Goal: Navigation & Orientation: Find specific page/section

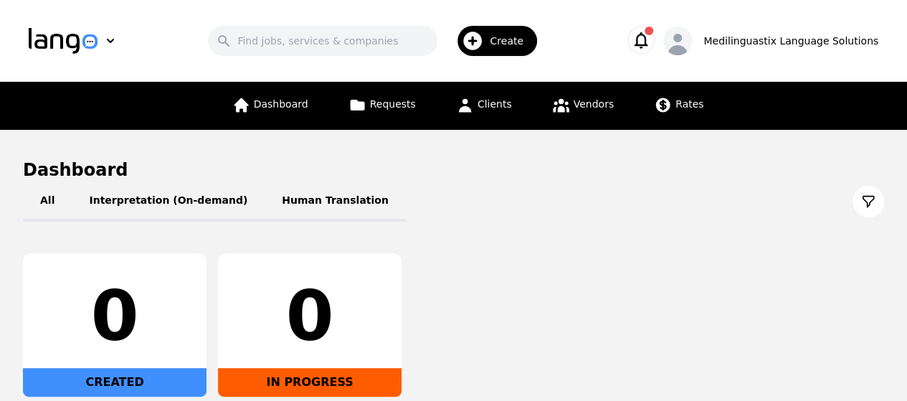
click at [651, 47] on icon "button" at bounding box center [641, 40] width 20 height 20
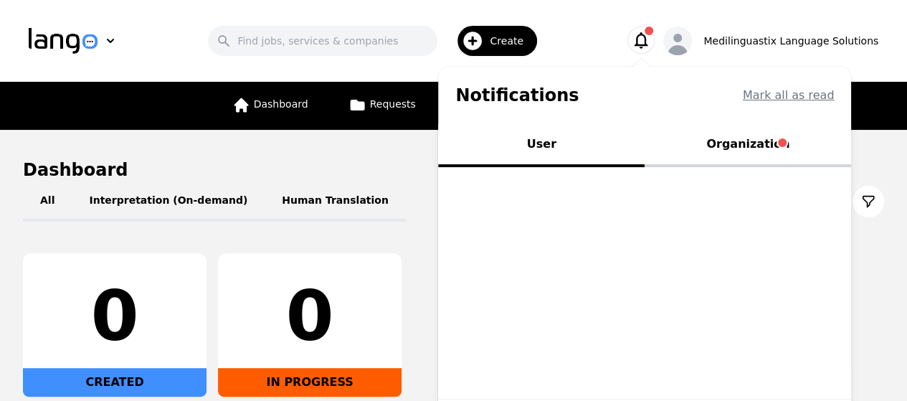
click at [749, 143] on button "Organization" at bounding box center [747, 145] width 206 height 43
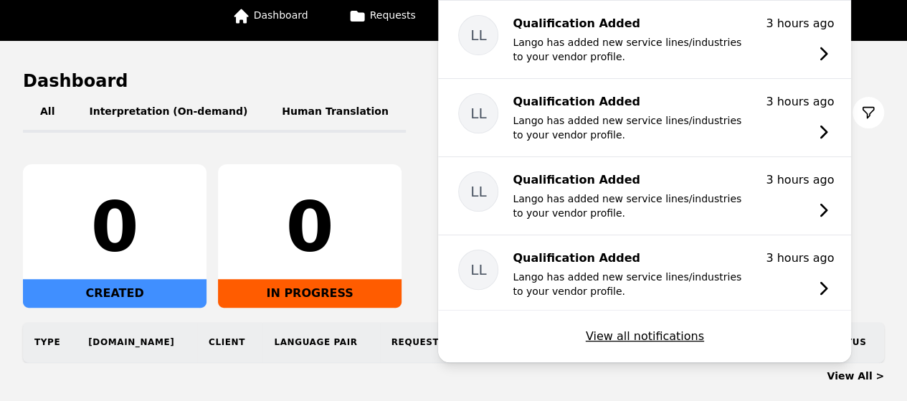
scroll to position [115, 0]
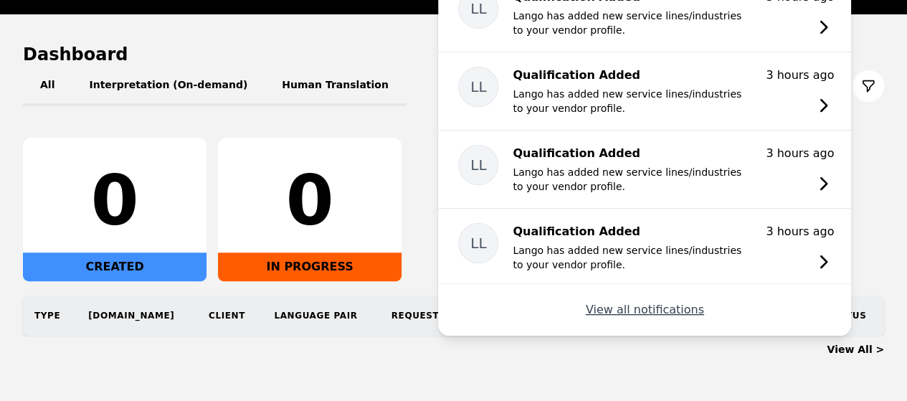
click at [679, 304] on button "View all notifications" at bounding box center [645, 309] width 118 height 17
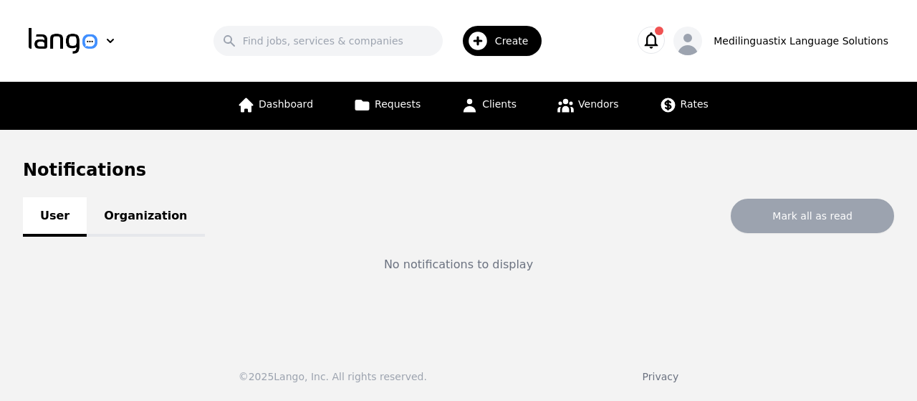
click at [135, 217] on link "Organization" at bounding box center [146, 216] width 118 height 39
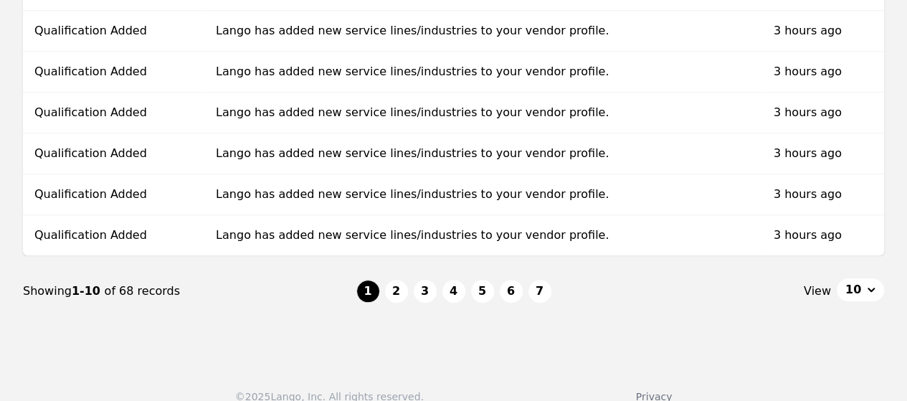
scroll to position [447, 0]
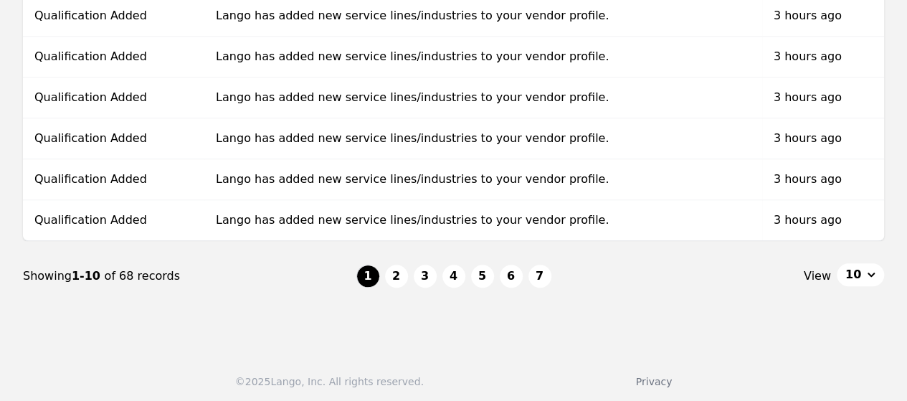
click at [873, 268] on button "10" at bounding box center [859, 274] width 47 height 23
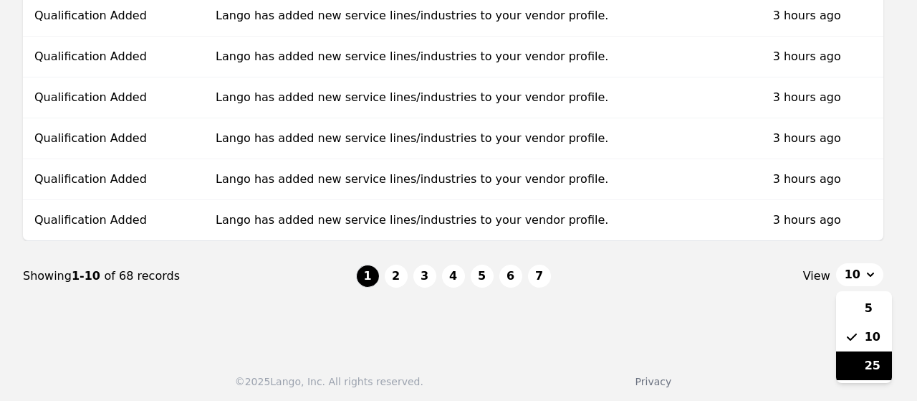
click at [868, 361] on span "25" at bounding box center [873, 365] width 16 height 17
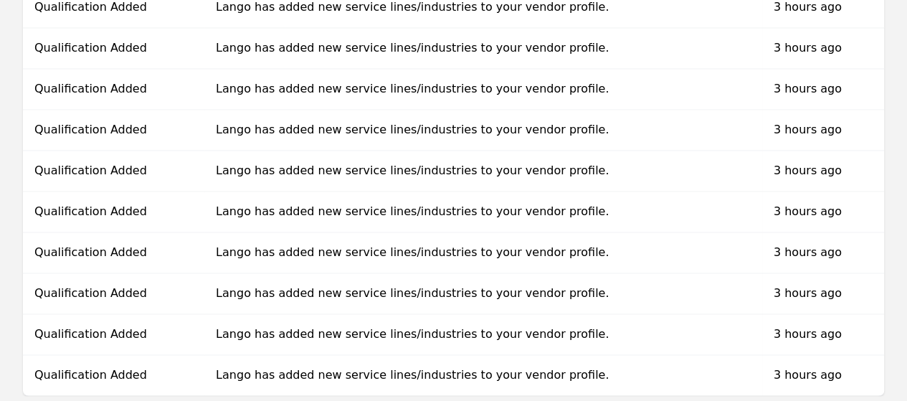
scroll to position [1056, 0]
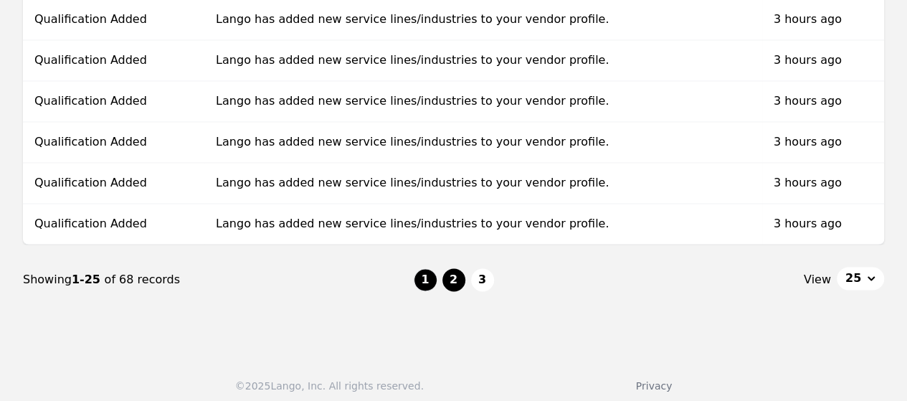
click at [453, 268] on button "2" at bounding box center [453, 279] width 23 height 23
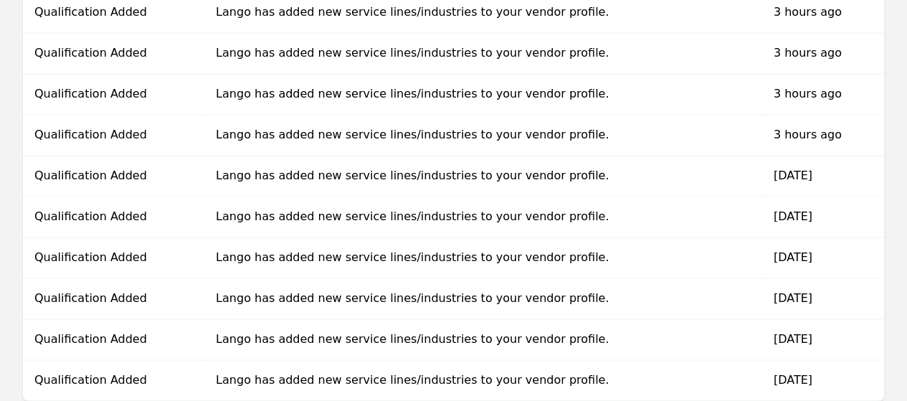
scroll to position [1056, 0]
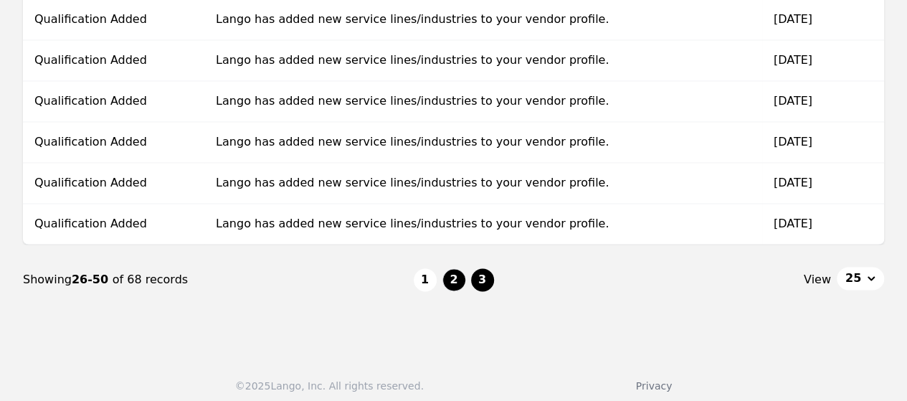
click at [485, 274] on button "3" at bounding box center [482, 279] width 23 height 23
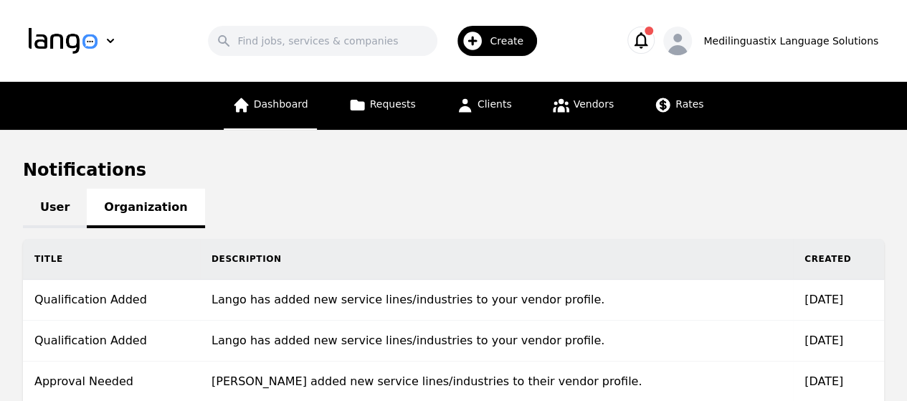
click at [282, 108] on span "Dashboard" at bounding box center [281, 103] width 54 height 11
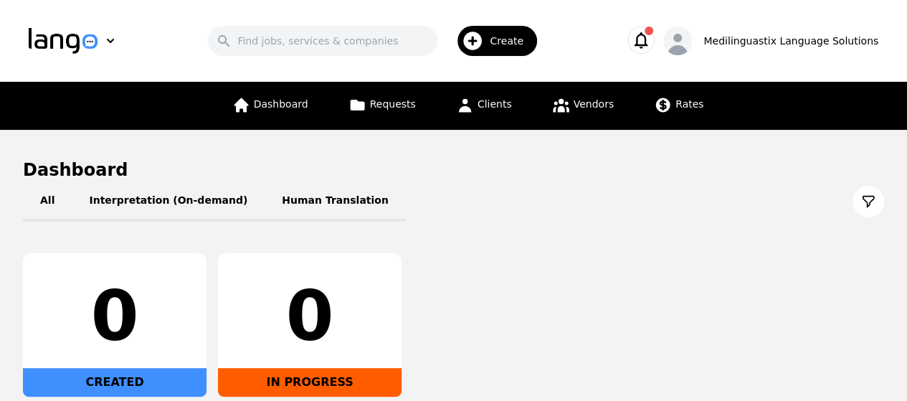
click at [651, 36] on icon "button" at bounding box center [641, 40] width 20 height 20
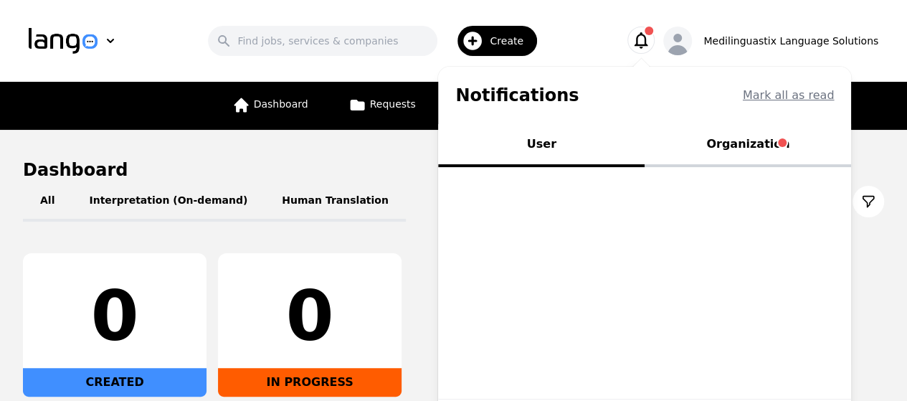
click at [748, 144] on button "Organization" at bounding box center [747, 145] width 206 height 43
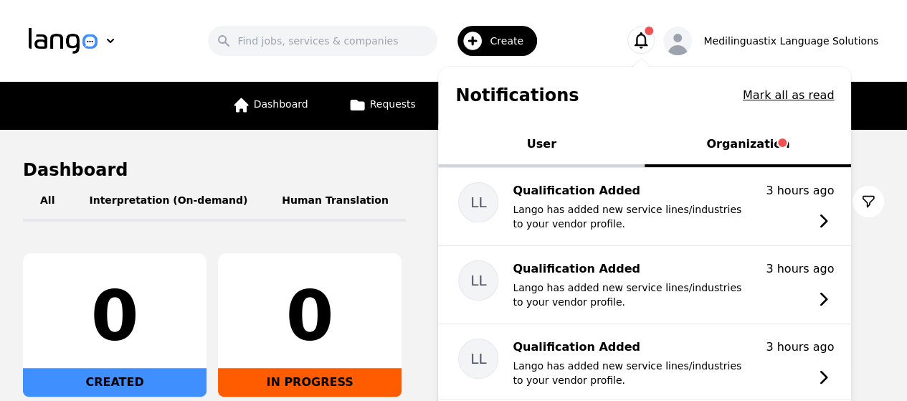
scroll to position [165, 0]
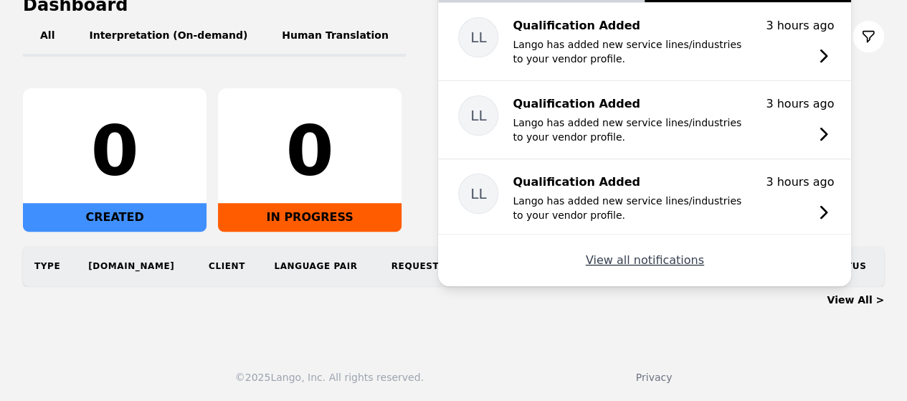
click at [636, 257] on button "View all notifications" at bounding box center [645, 260] width 118 height 17
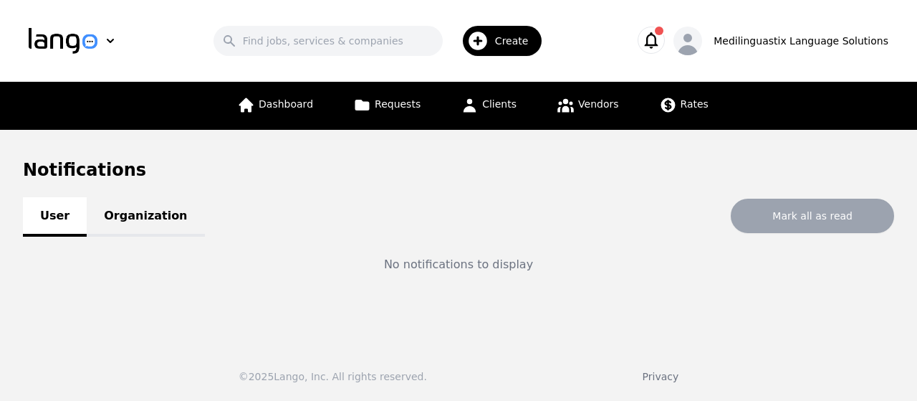
click at [143, 216] on link "Organization" at bounding box center [146, 216] width 118 height 39
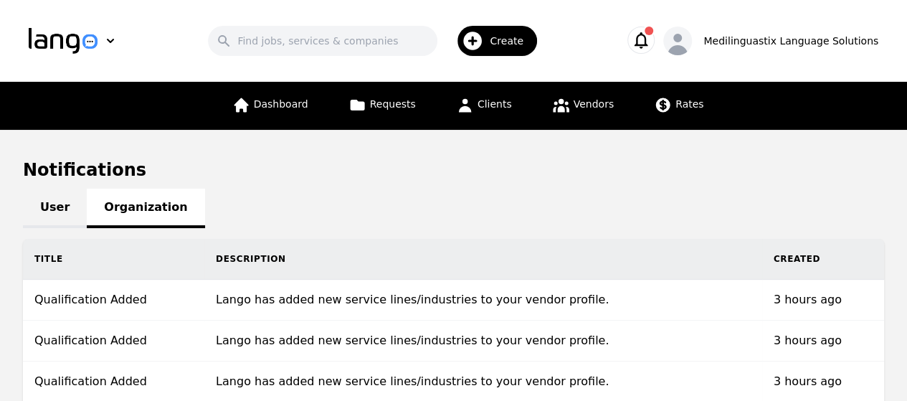
click at [651, 37] on icon "button" at bounding box center [641, 40] width 20 height 20
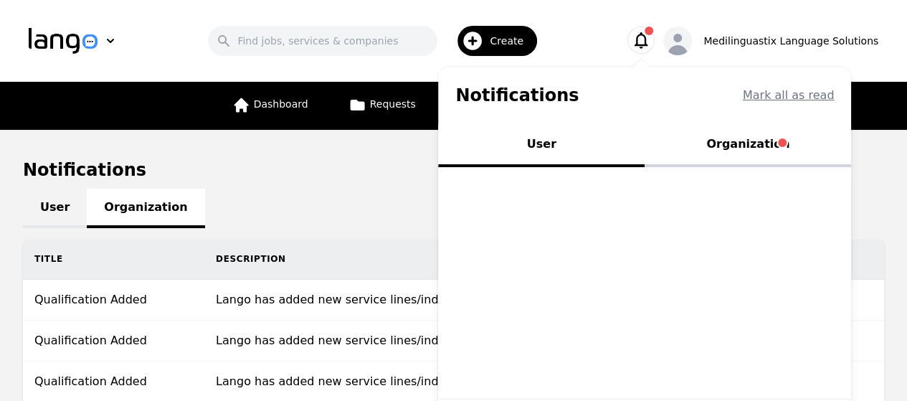
click at [755, 148] on button "Organization" at bounding box center [747, 145] width 206 height 43
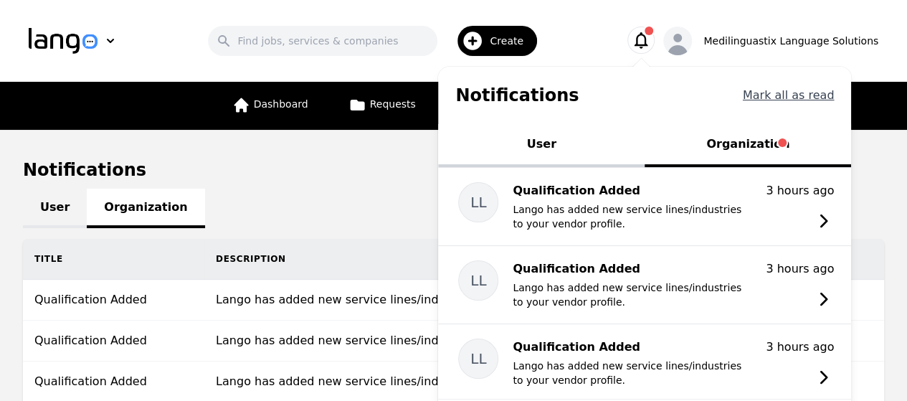
click at [787, 94] on button "Mark all as read" at bounding box center [789, 95] width 92 height 17
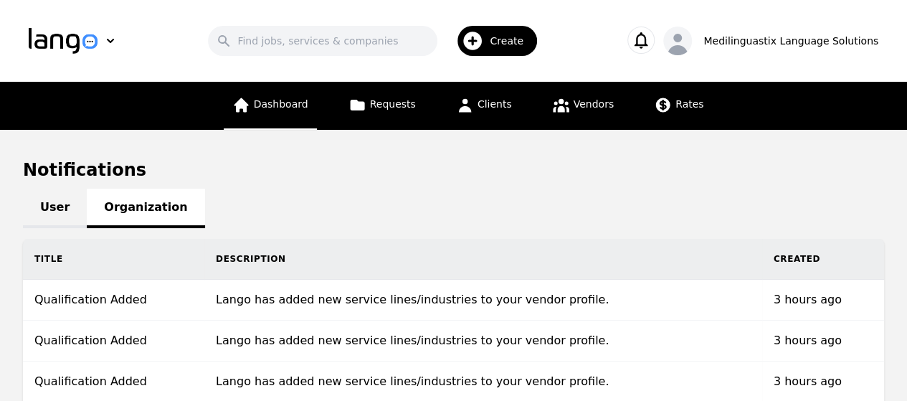
click at [270, 104] on span "Dashboard" at bounding box center [281, 103] width 54 height 11
